Goal: Navigation & Orientation: Find specific page/section

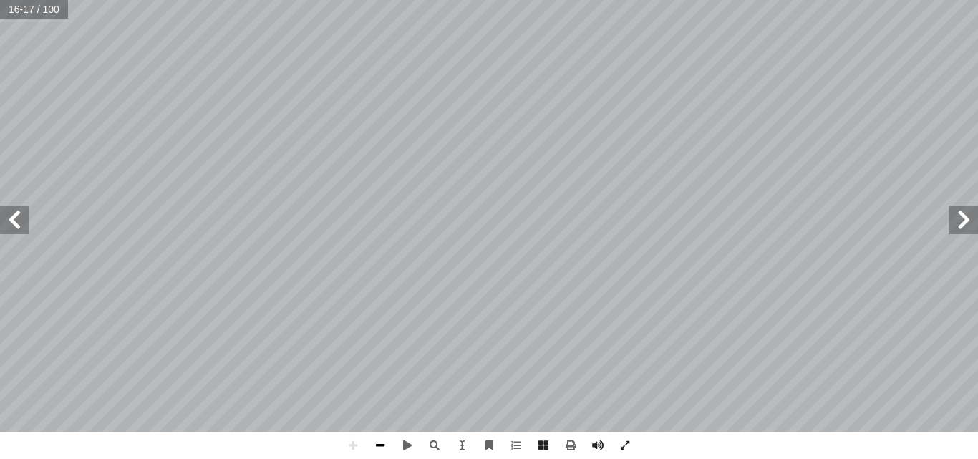
click at [388, 451] on span at bounding box center [380, 445] width 27 height 27
click at [387, 450] on span at bounding box center [380, 445] width 27 height 27
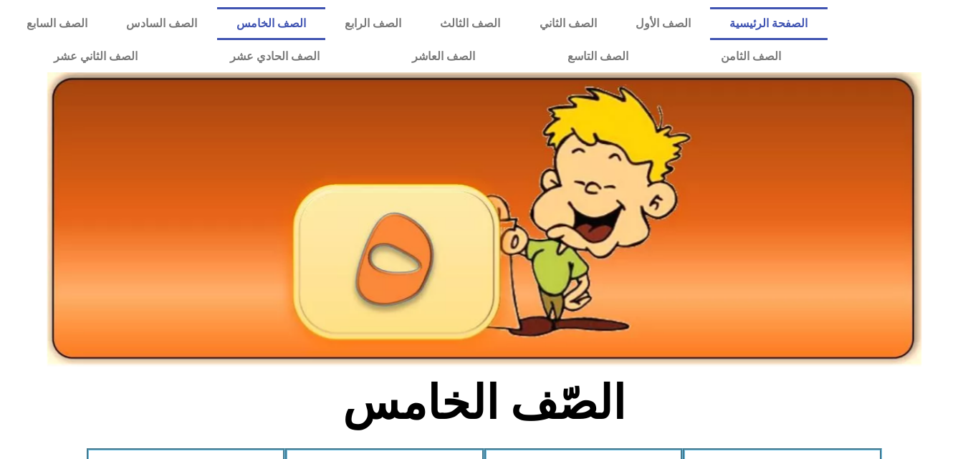
click at [806, 11] on link "الصفحة الرئيسية" at bounding box center [768, 23] width 117 height 33
